Goal: Information Seeking & Learning: Learn about a topic

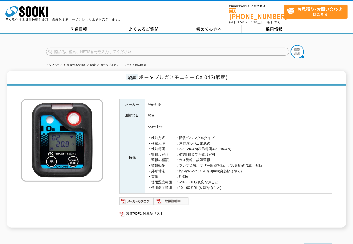
click at [322, 131] on td "<<仕様>> ・検知方式　　　：拡散式/シングルタイプ ・検知原理　　　：隔膜ガルバニ電池式 ・検知範囲　　　：0.0～25.0%(表示範囲0.0～40.0%…" at bounding box center [238, 157] width 187 height 72
